Goal: Find specific page/section: Find specific page/section

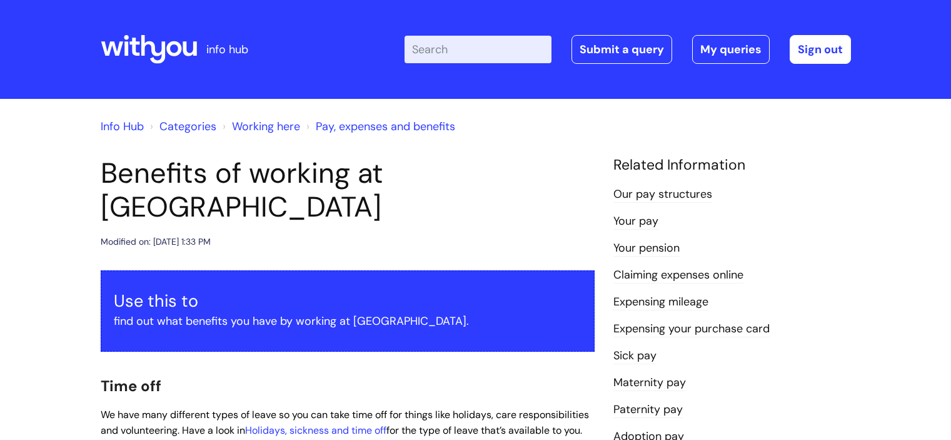
scroll to position [1211, 0]
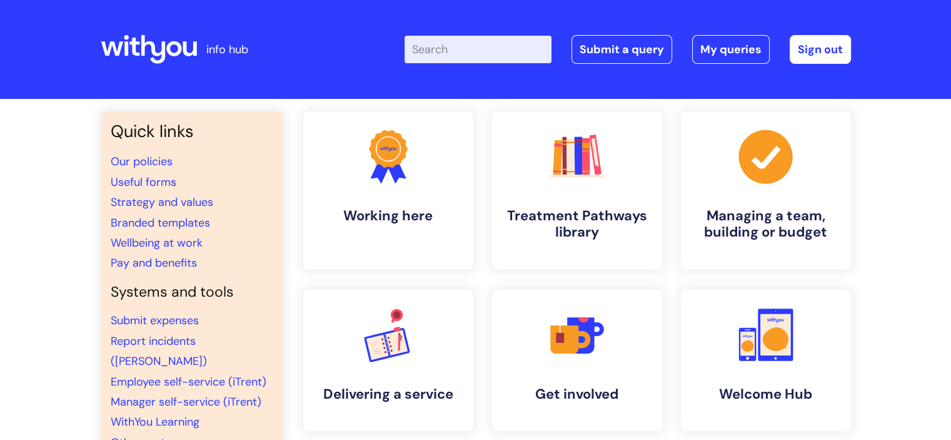
click at [521, 49] on input "Enter your search term here..." at bounding box center [478, 50] width 147 height 28
type input "id badges"
click button "Search" at bounding box center [0, 0] width 0 height 0
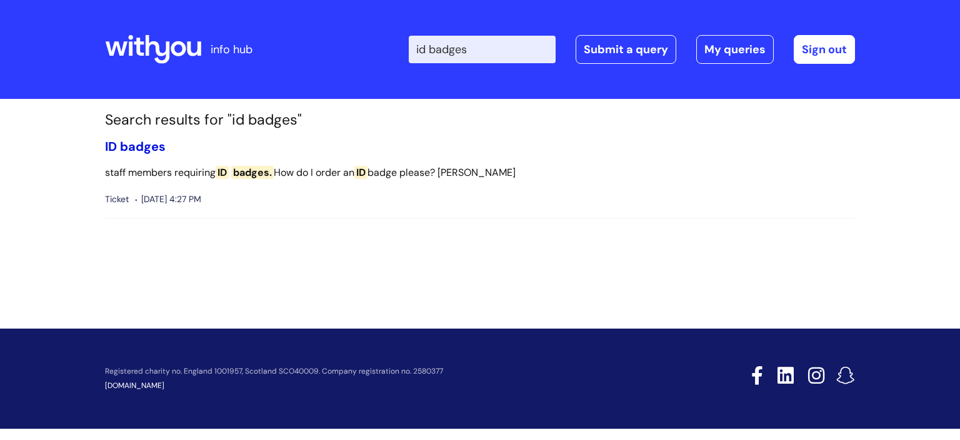
click at [134, 144] on span "badges" at bounding box center [143, 146] width 46 height 16
click at [505, 53] on input "id badges" at bounding box center [482, 50] width 147 height 28
